Goal: Task Accomplishment & Management: Complete application form

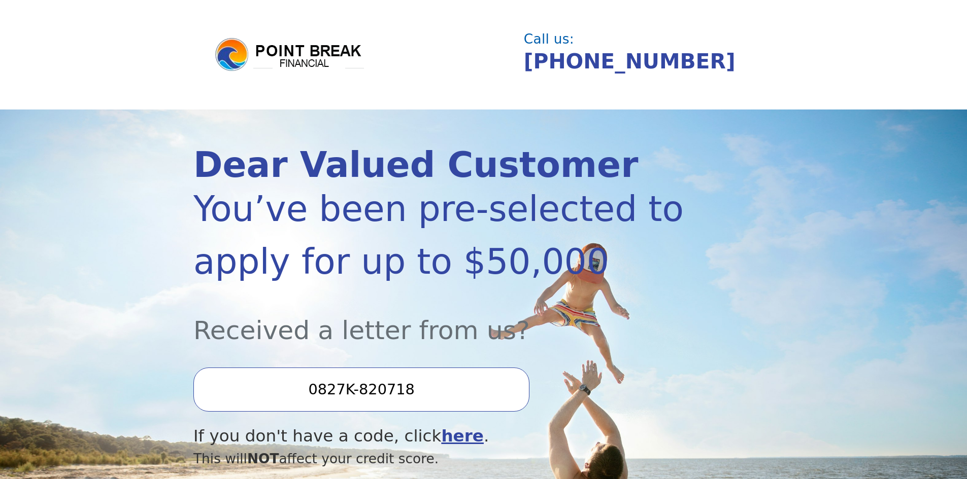
drag, startPoint x: 321, startPoint y: 397, endPoint x: 329, endPoint y: 378, distance: 20.5
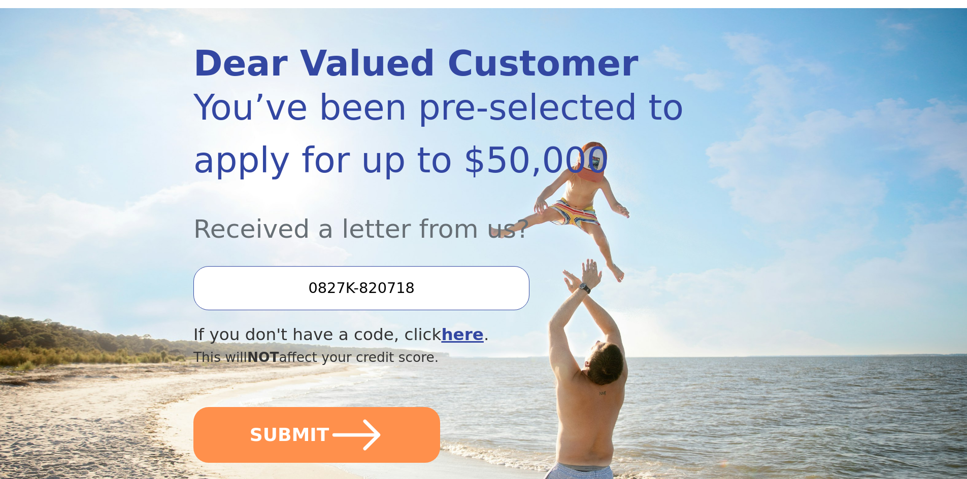
scroll to position [152, 0]
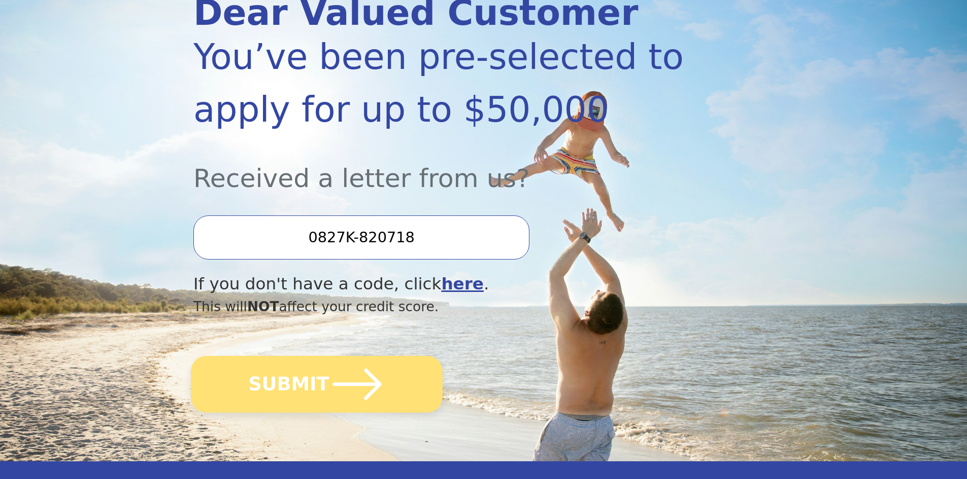
click at [293, 377] on button "SUBMIT" at bounding box center [317, 384] width 252 height 57
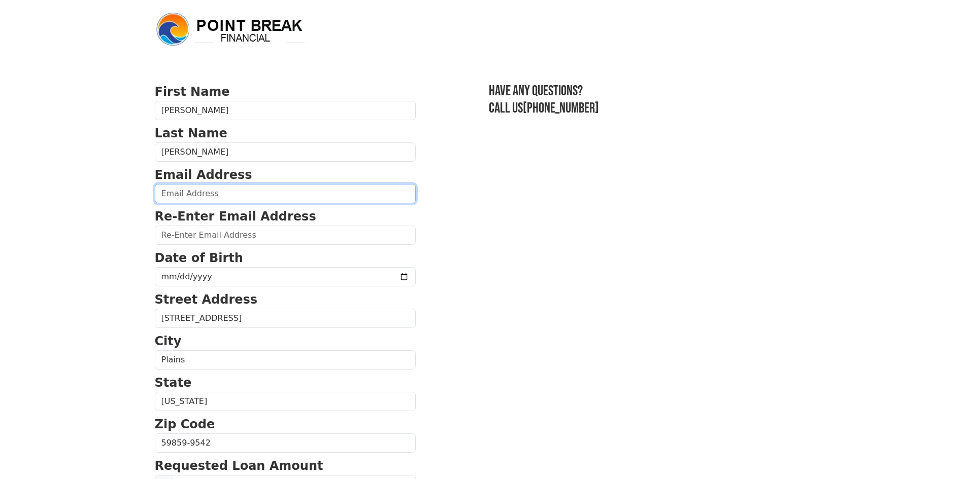
click at [247, 193] on input "email" at bounding box center [285, 193] width 261 height 19
type input "dodger.tf123@gmail.com"
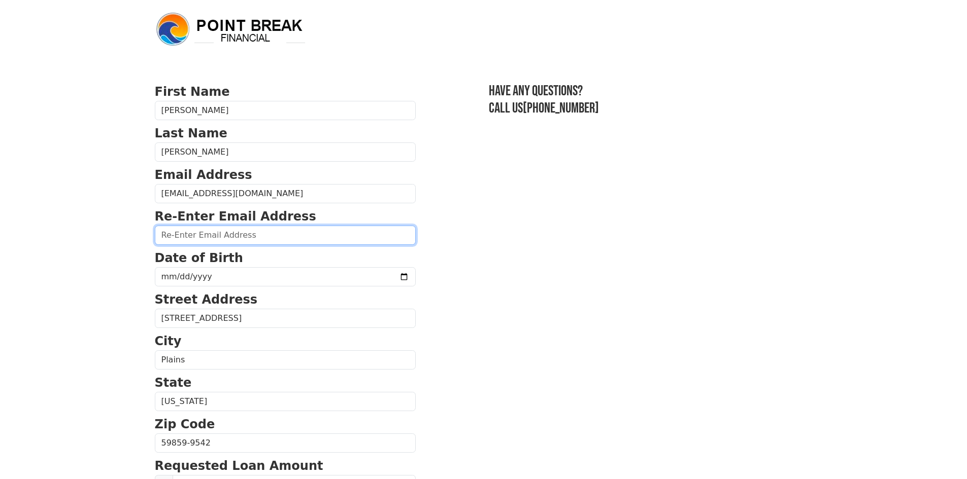
click at [230, 237] on input "email" at bounding box center [285, 235] width 261 height 19
type input "dodger.tf123@gmail.com"
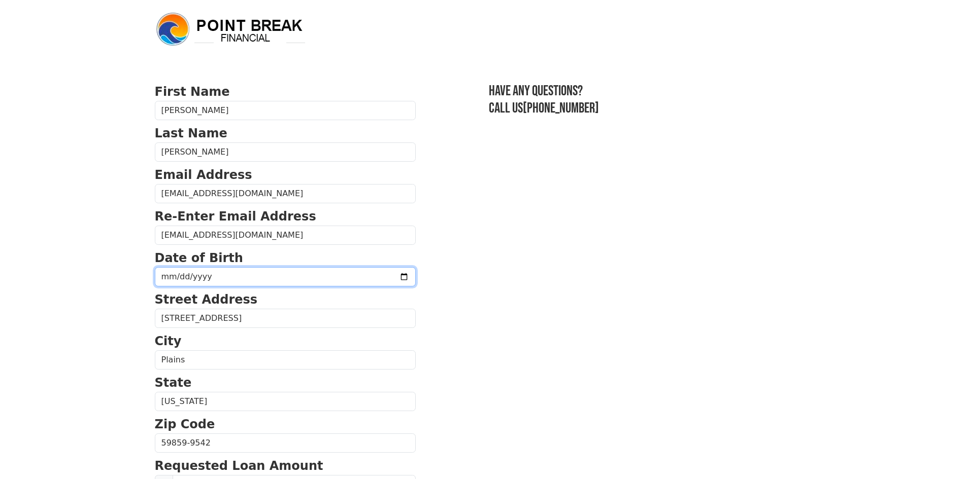
click at [229, 271] on input "date" at bounding box center [285, 276] width 261 height 19
type input "1974-05-02"
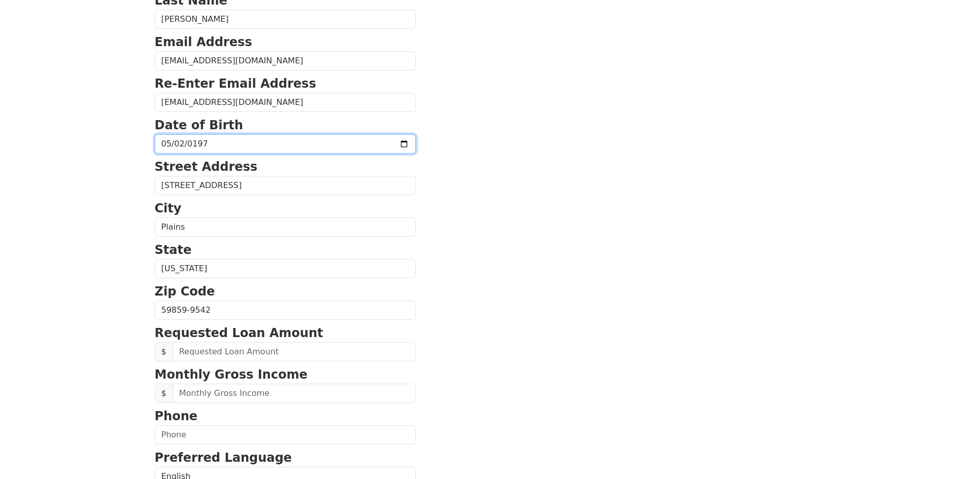
scroll to position [152, 0]
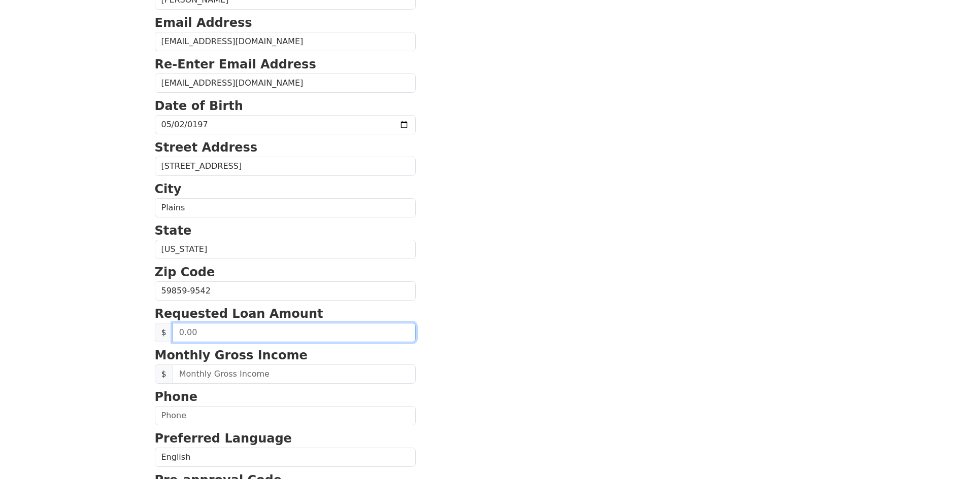
click at [227, 333] on input "text" at bounding box center [294, 332] width 243 height 19
type input "50,000.00"
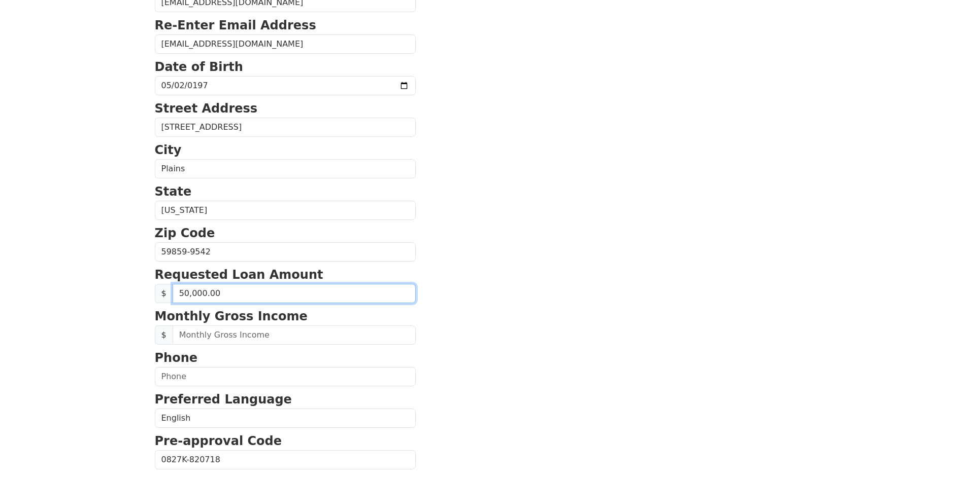
scroll to position [203, 0]
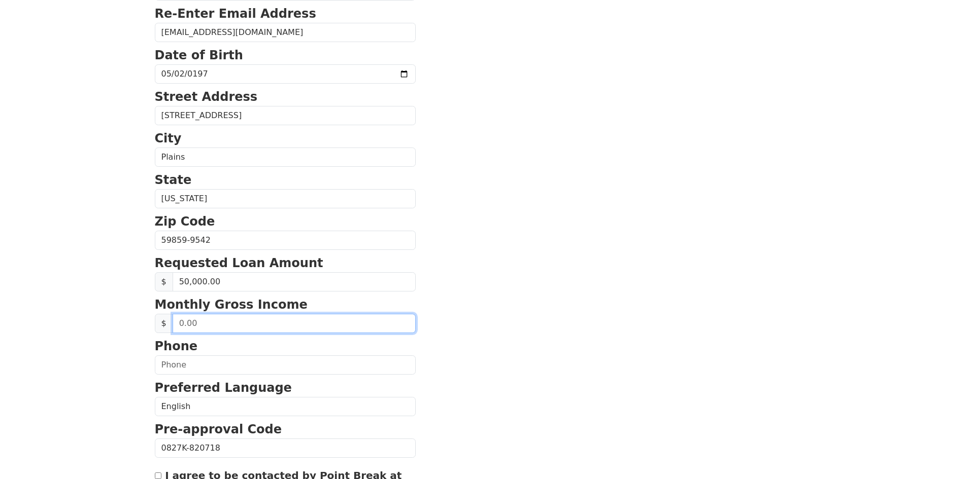
click at [236, 319] on input "text" at bounding box center [294, 323] width 243 height 19
type input "153,167.00"
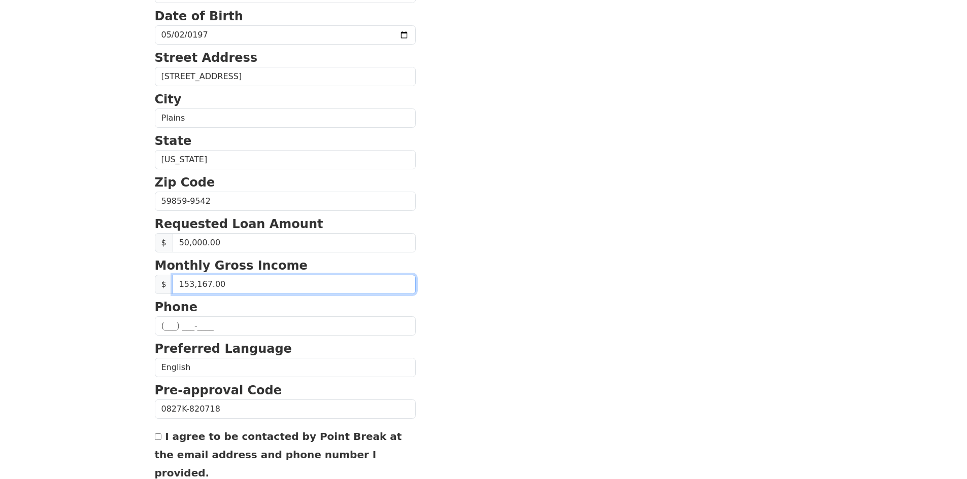
scroll to position [254, 0]
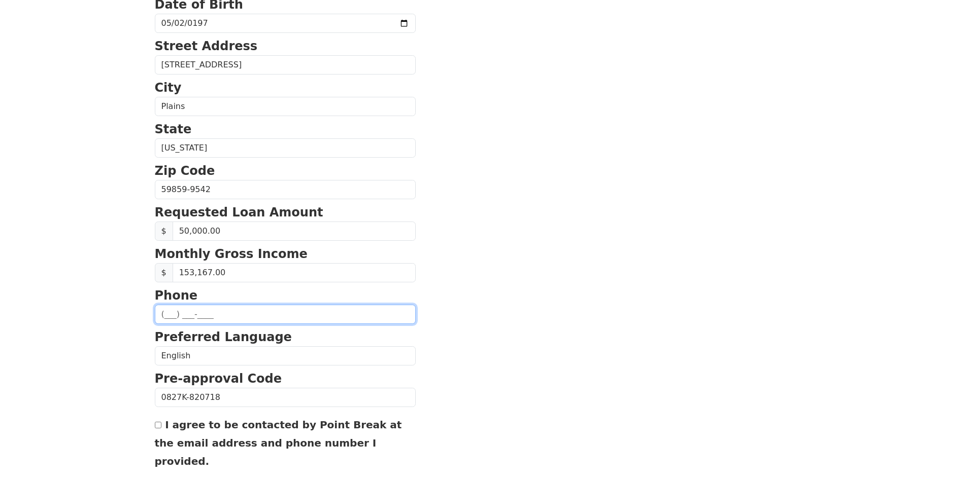
click at [187, 318] on input "text" at bounding box center [285, 314] width 261 height 19
type input "(208) 866-6819"
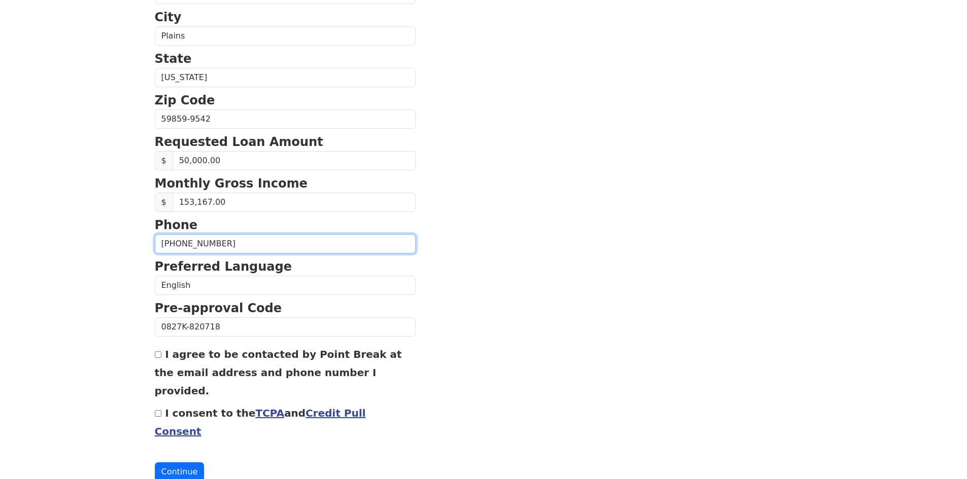
scroll to position [328, 0]
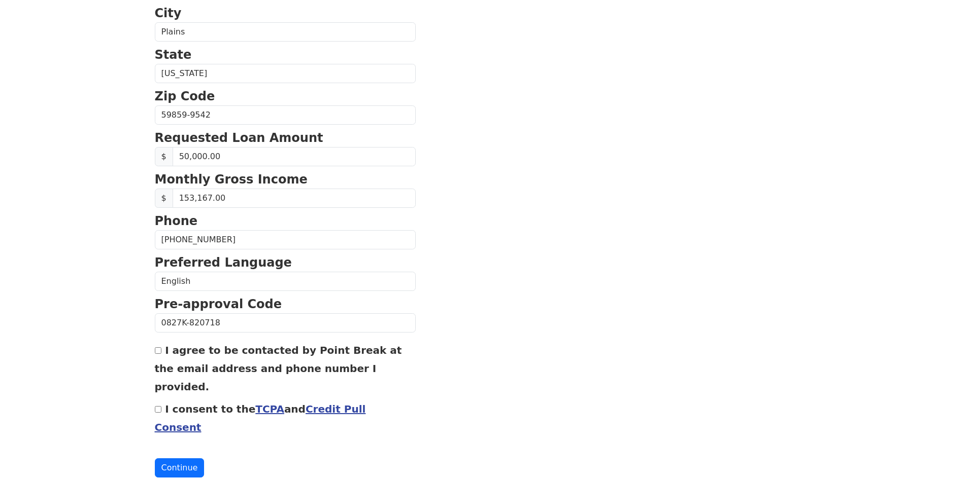
click at [158, 350] on input "I agree to be contacted by Point Break at the email address and phone number I …" at bounding box center [158, 351] width 7 height 7
checkbox input "true"
click at [160, 406] on input "I consent to the TCPA and Credit Pull Consent" at bounding box center [158, 409] width 7 height 7
checkbox input "true"
click at [179, 459] on button "Continue" at bounding box center [180, 468] width 50 height 19
